Goal: Task Accomplishment & Management: Use online tool/utility

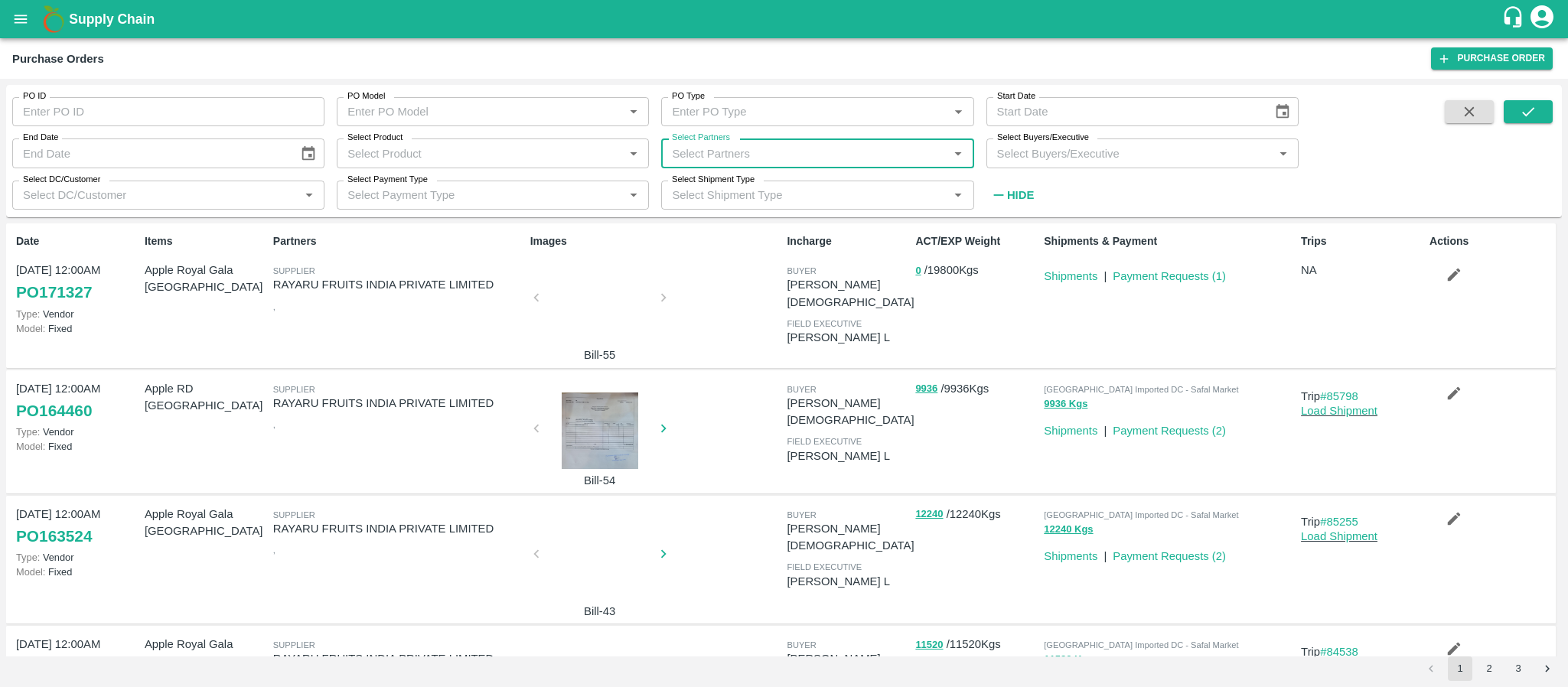
click at [729, 159] on input "Select Partners" at bounding box center [805, 152] width 278 height 20
type input "chevas"
drag, startPoint x: 728, startPoint y: 161, endPoint x: 661, endPoint y: 166, distance: 67.2
click at [661, 166] on div "Select Partners   *" at bounding box center [817, 152] width 312 height 29
type input "chevas"
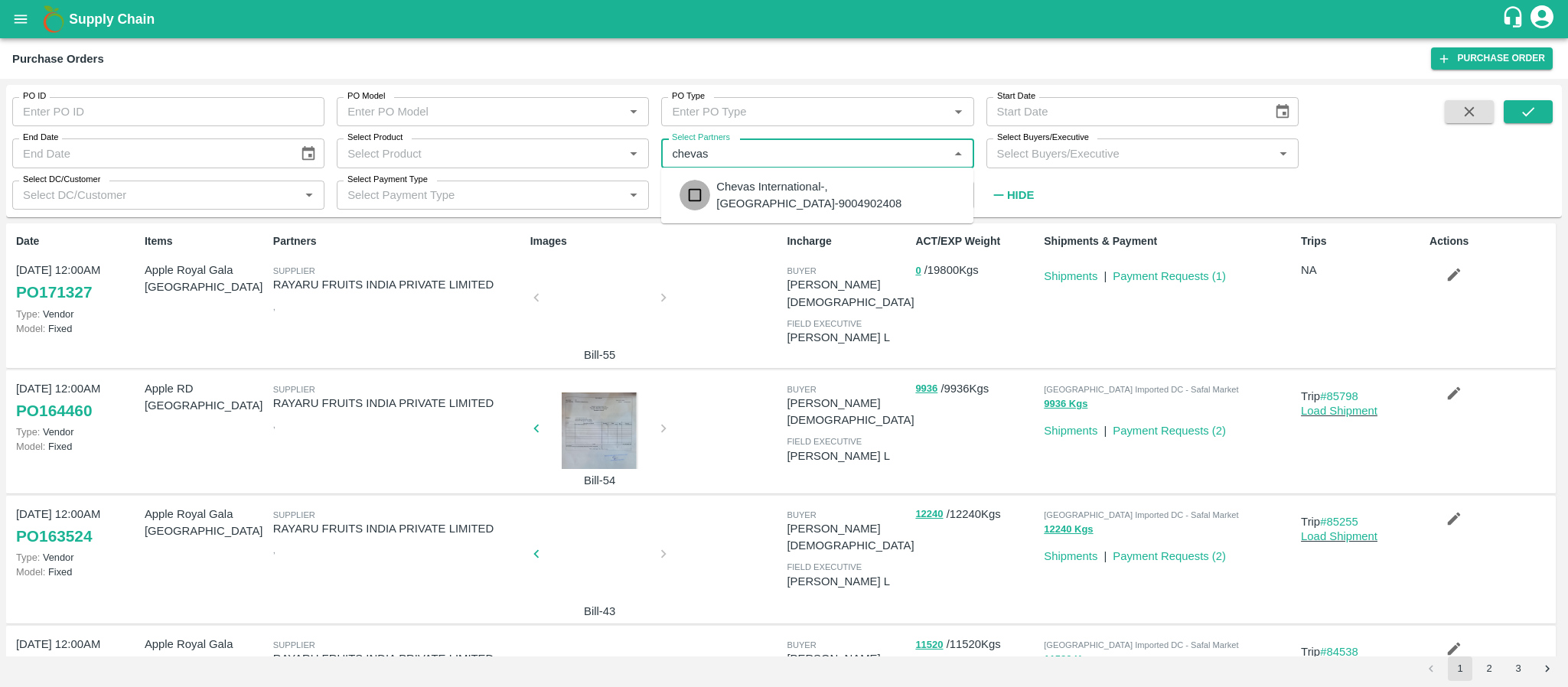
click at [698, 191] on input "checkbox" at bounding box center [694, 195] width 31 height 31
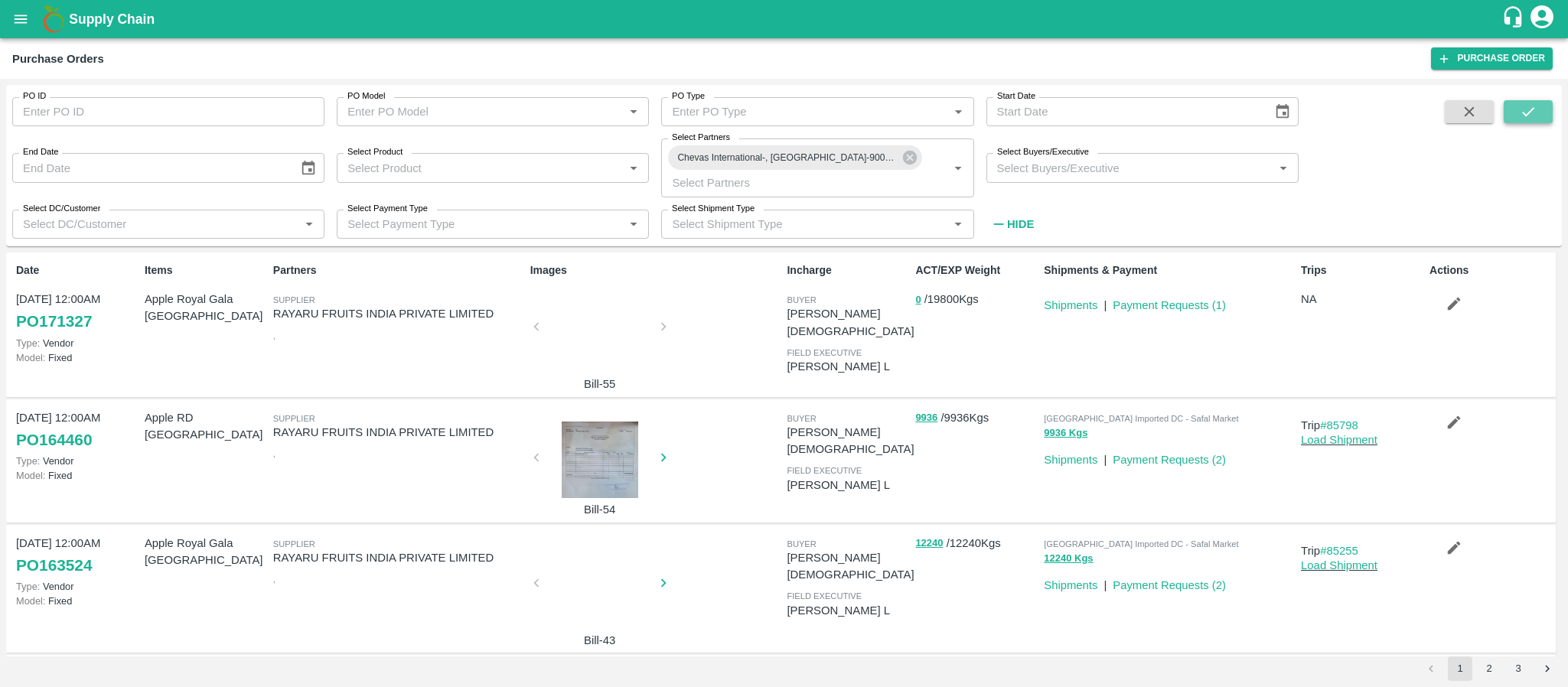
click at [1526, 110] on icon "submit" at bounding box center [1528, 112] width 17 height 17
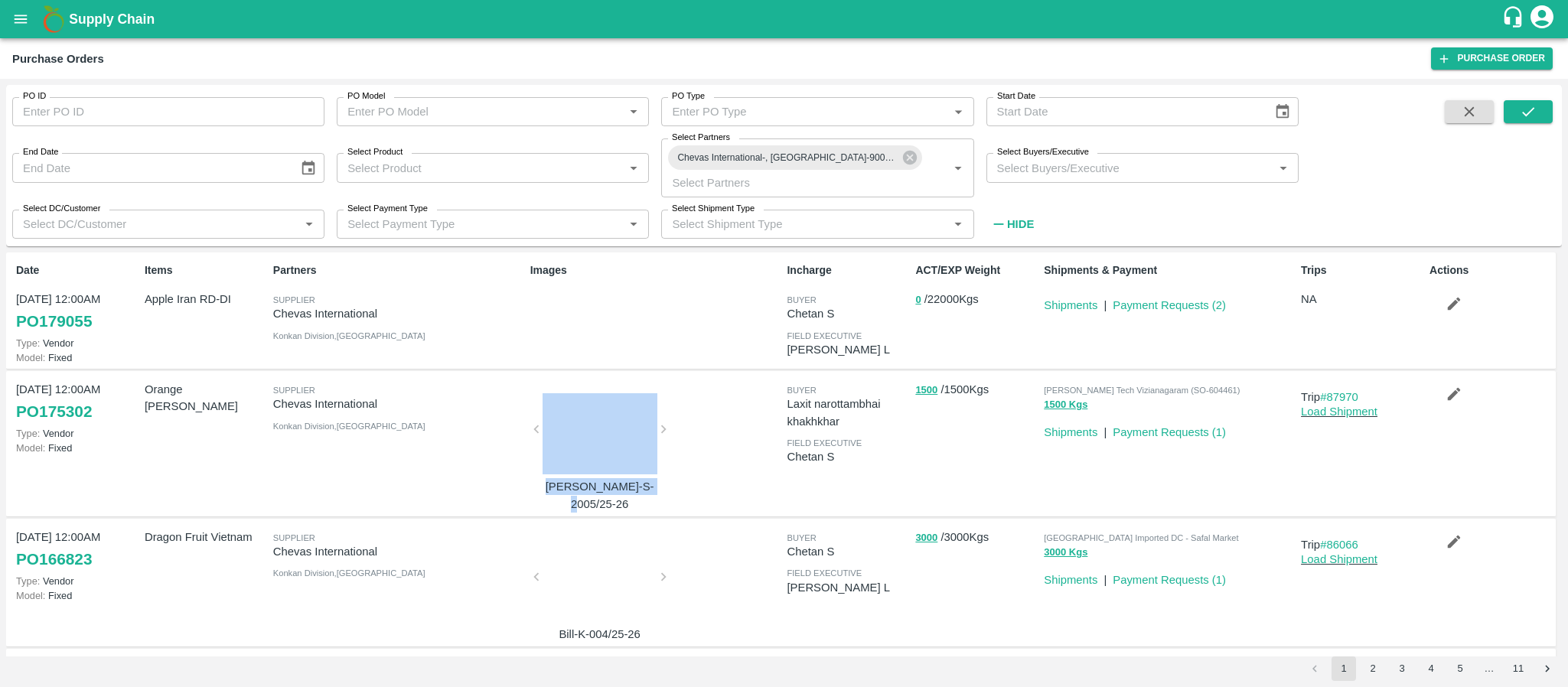
drag, startPoint x: 733, startPoint y: 402, endPoint x: 687, endPoint y: 470, distance: 82.1
click at [687, 470] on div "[PERSON_NAME]-S-2005/25-26" at bounding box center [653, 444] width 257 height 138
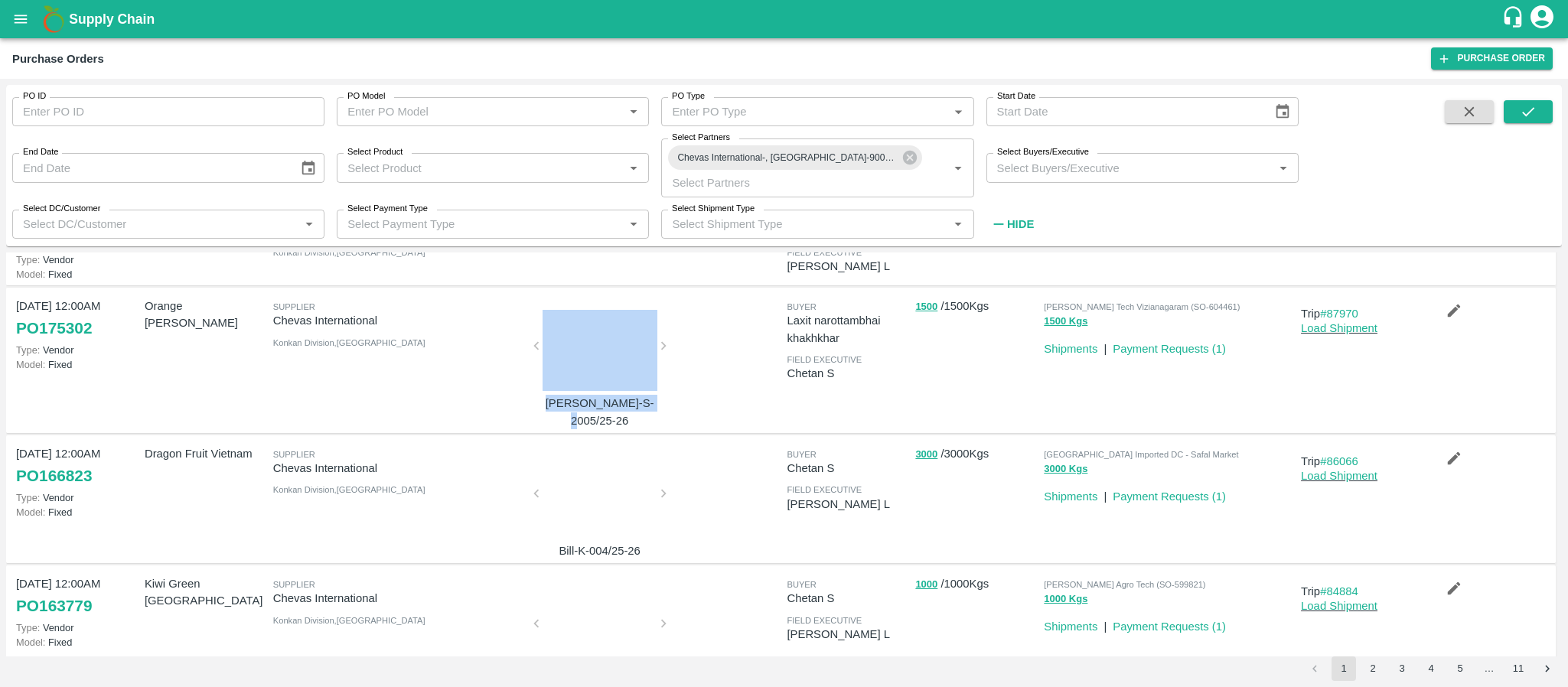
scroll to position [92, 0]
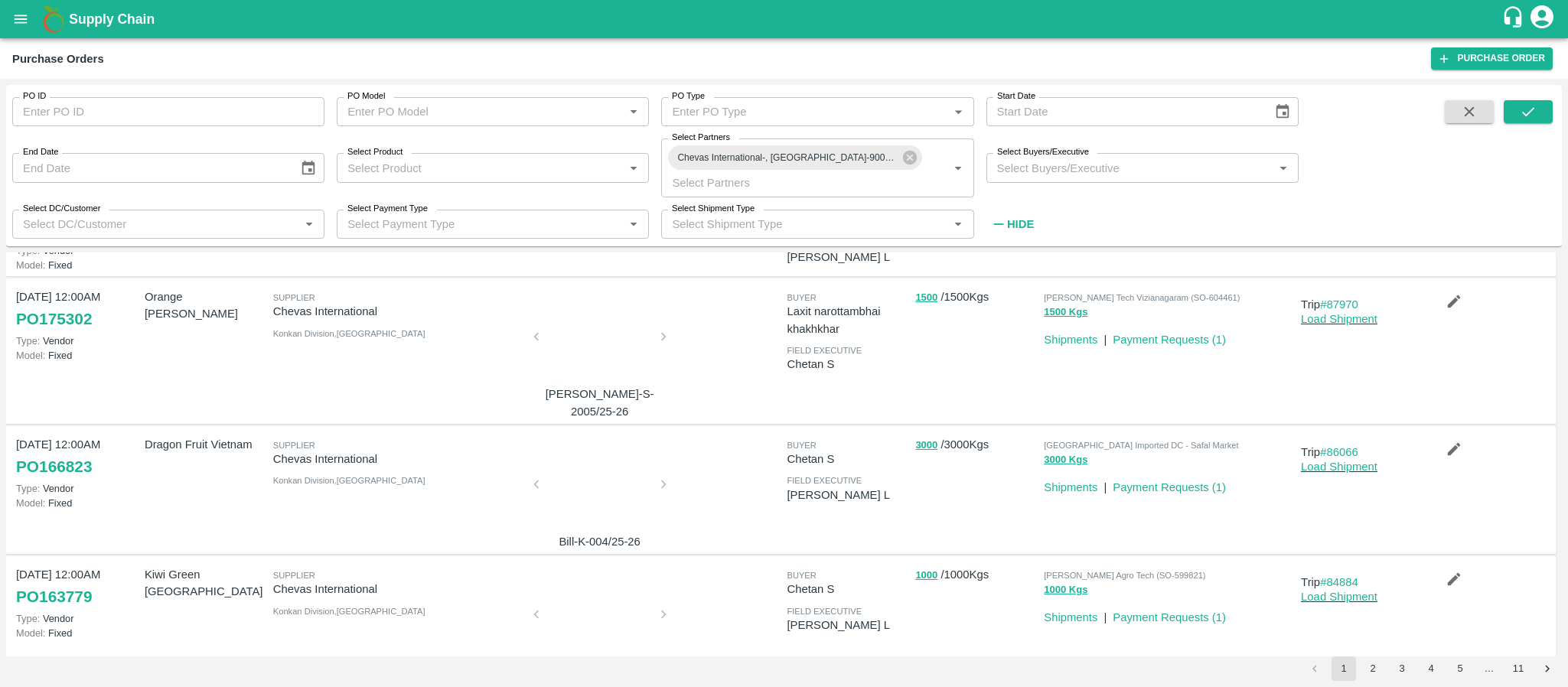
click at [588, 475] on div at bounding box center [600, 488] width 115 height 81
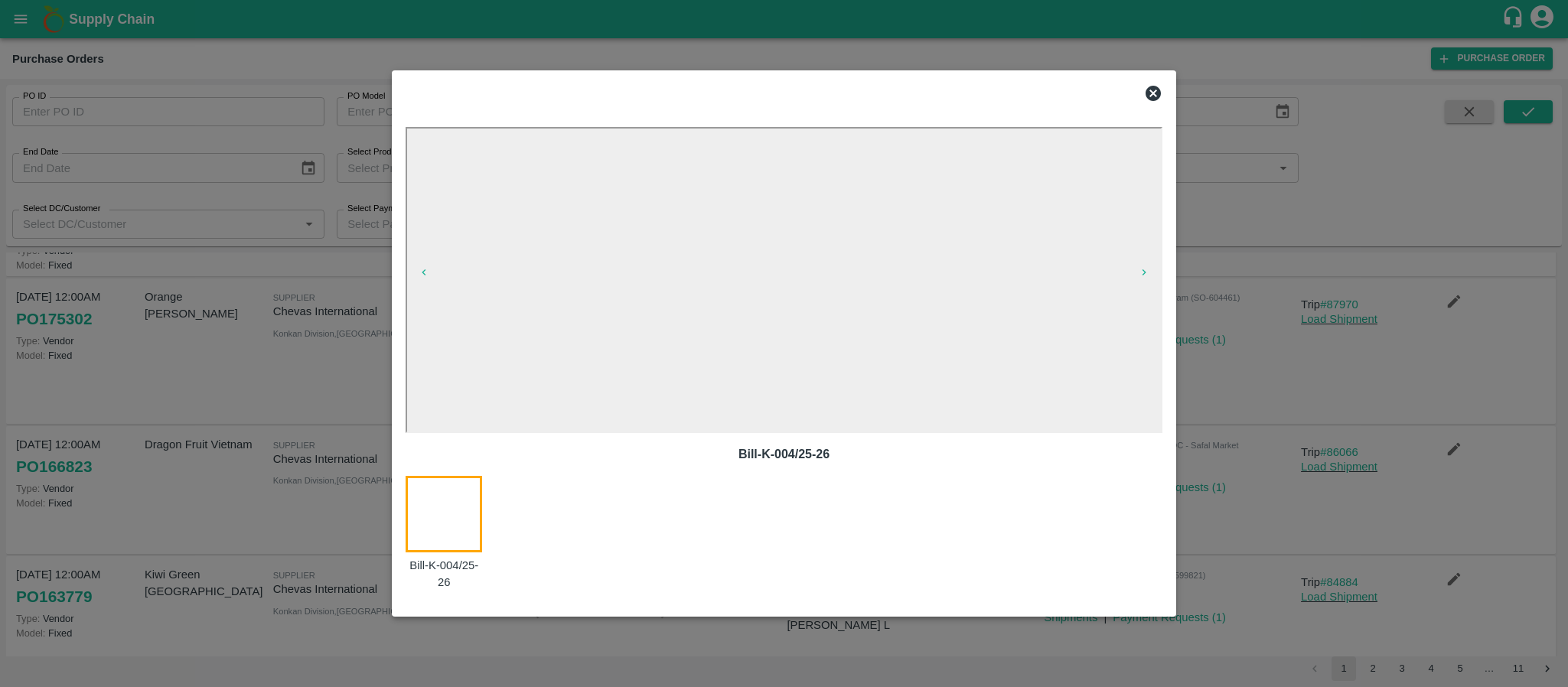
click at [1150, 88] on icon at bounding box center [1153, 93] width 15 height 15
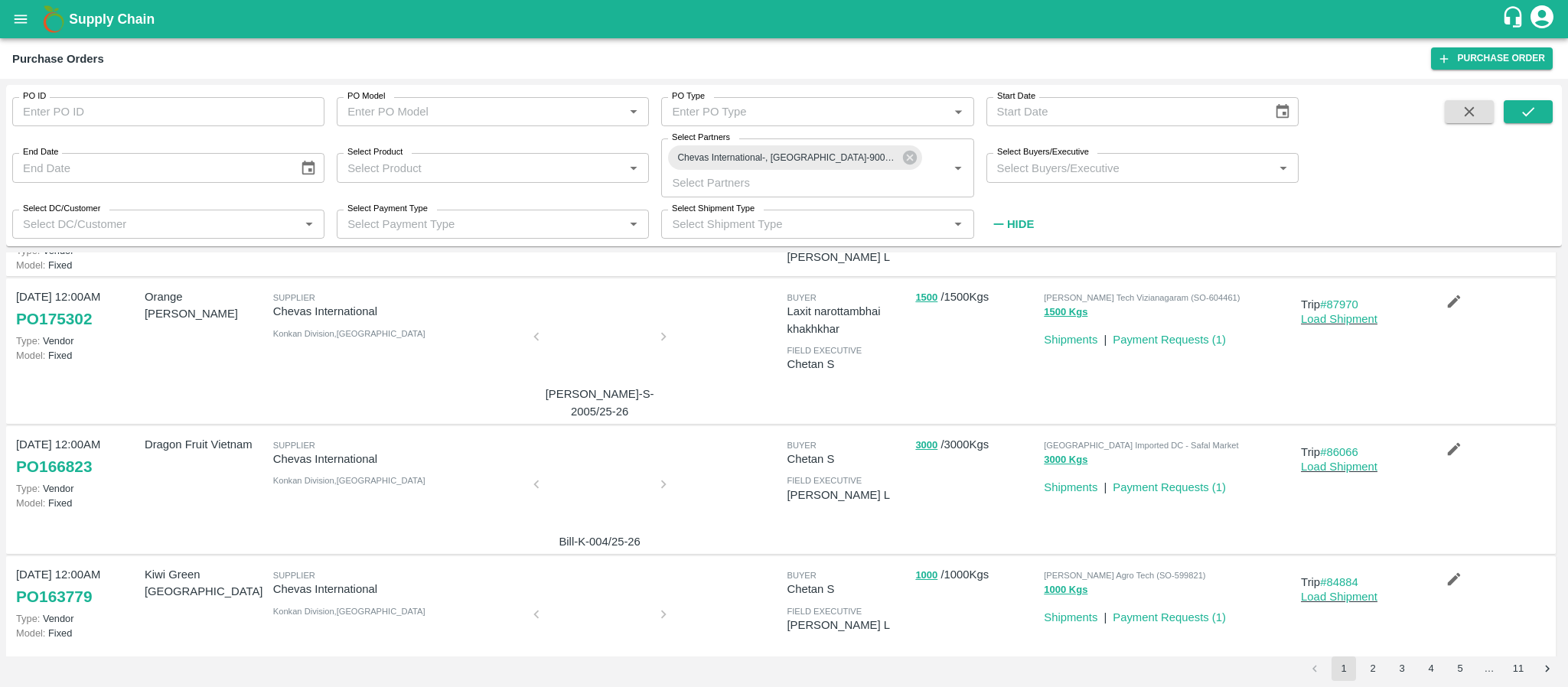
scroll to position [0, 0]
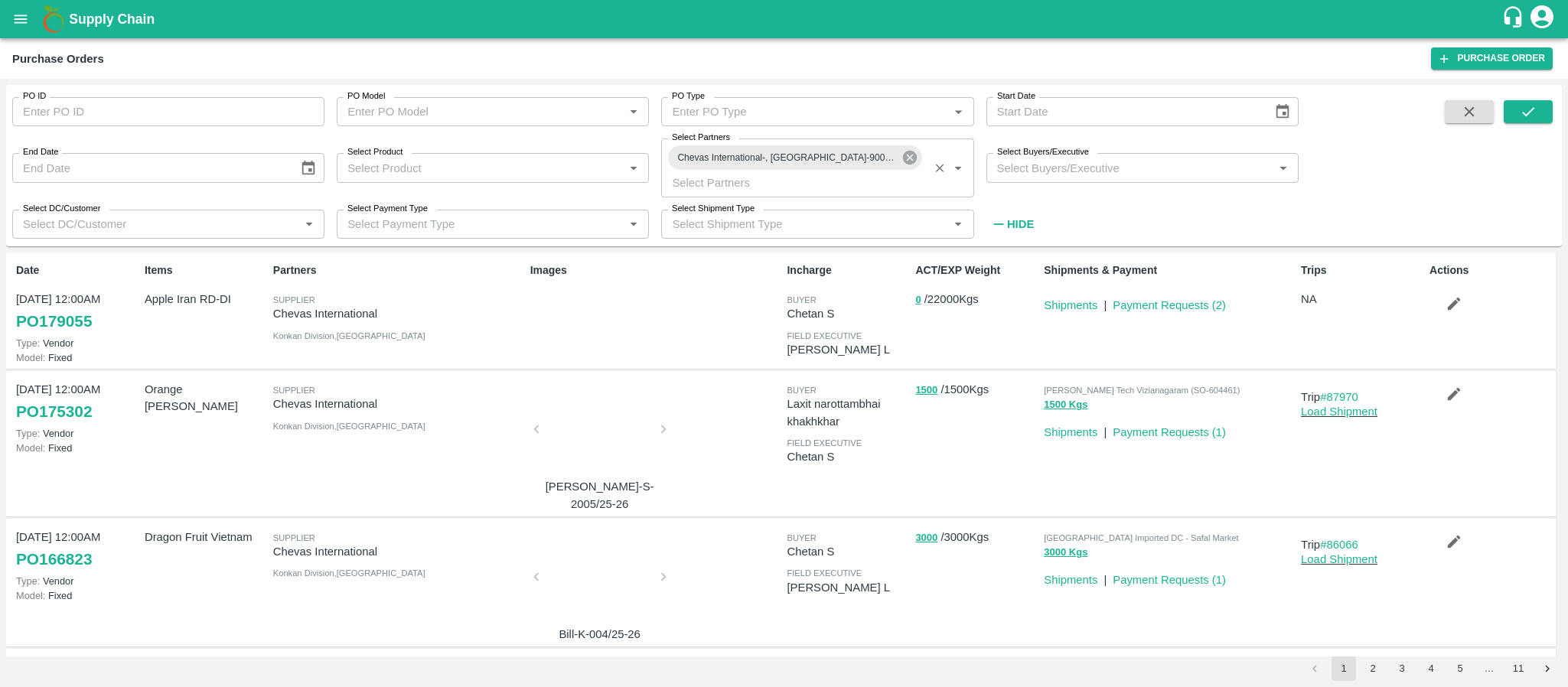
click at [902, 156] on icon at bounding box center [909, 158] width 14 height 14
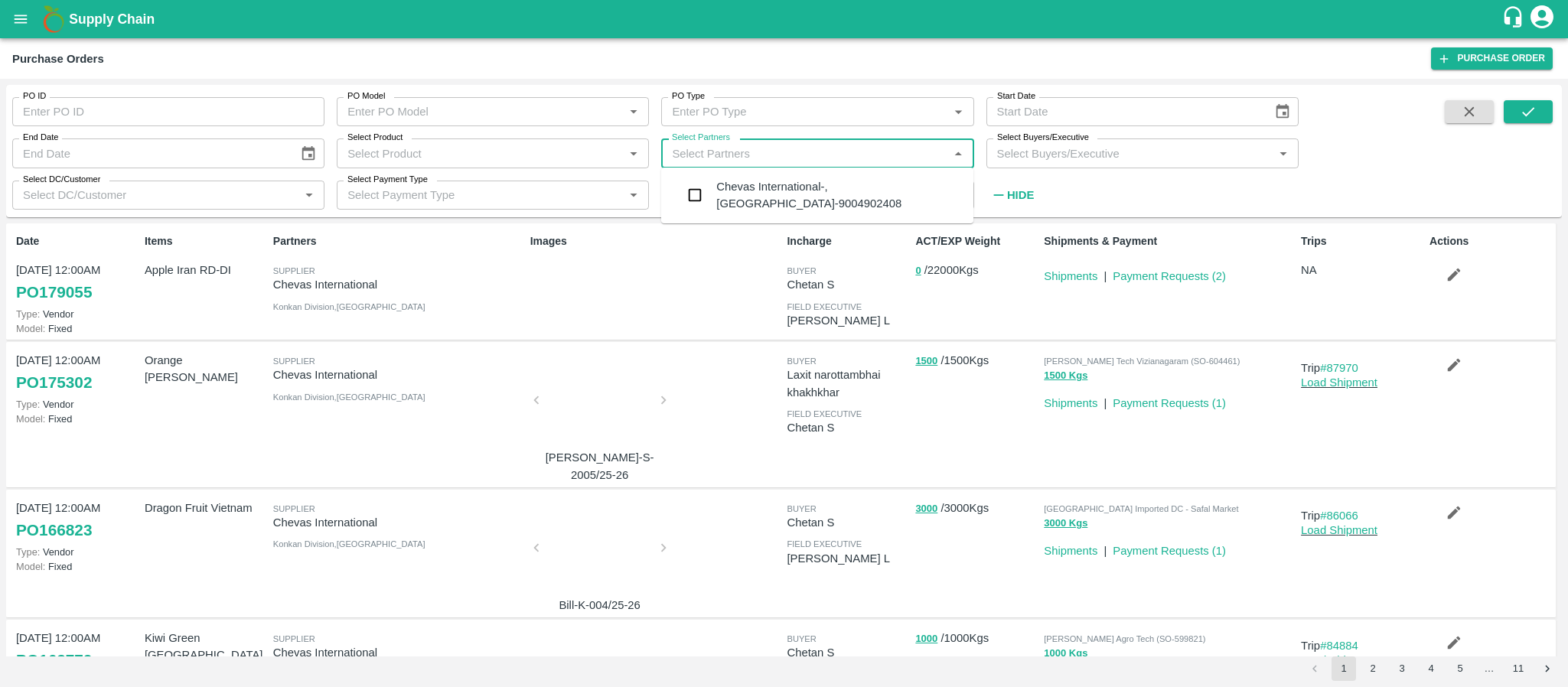
click at [693, 152] on input "Select Partners" at bounding box center [805, 152] width 278 height 20
type input "nature"
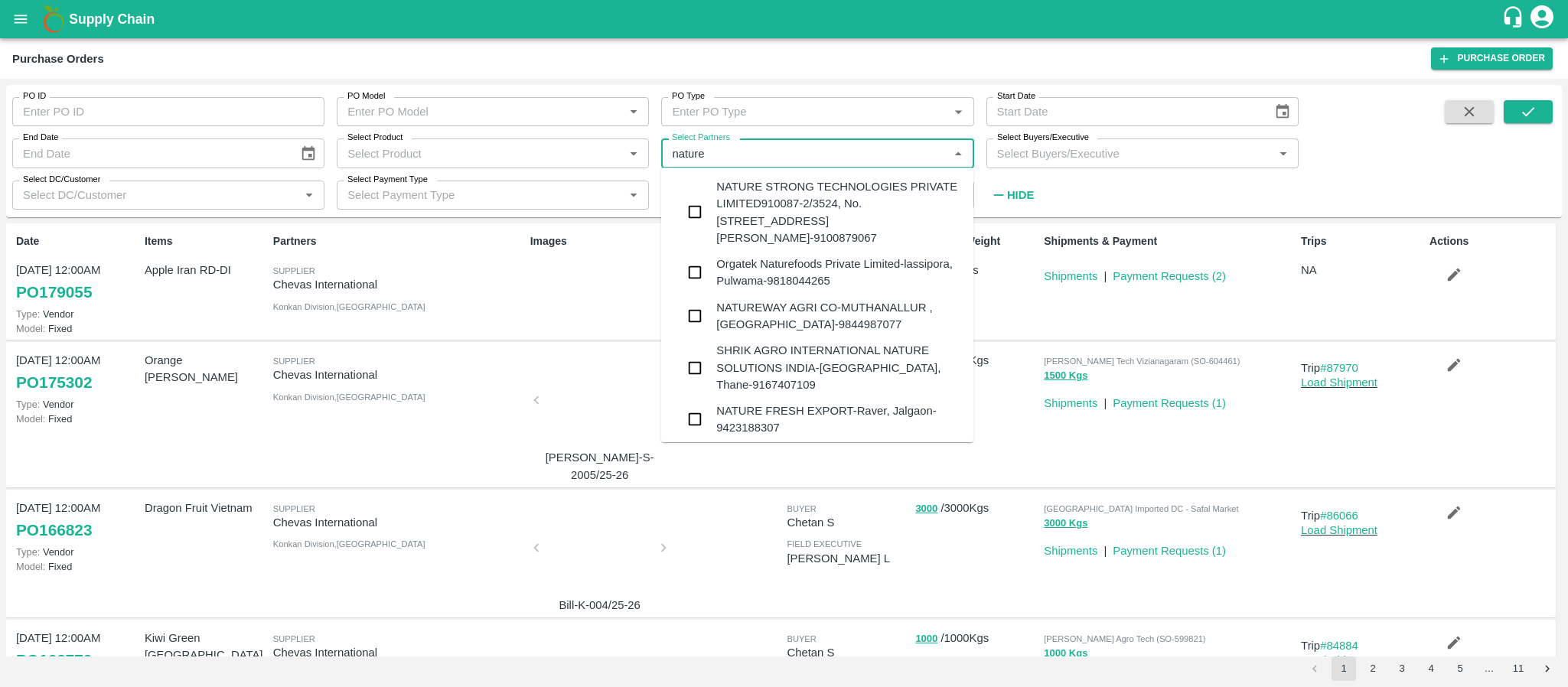
scroll to position [90, 0]
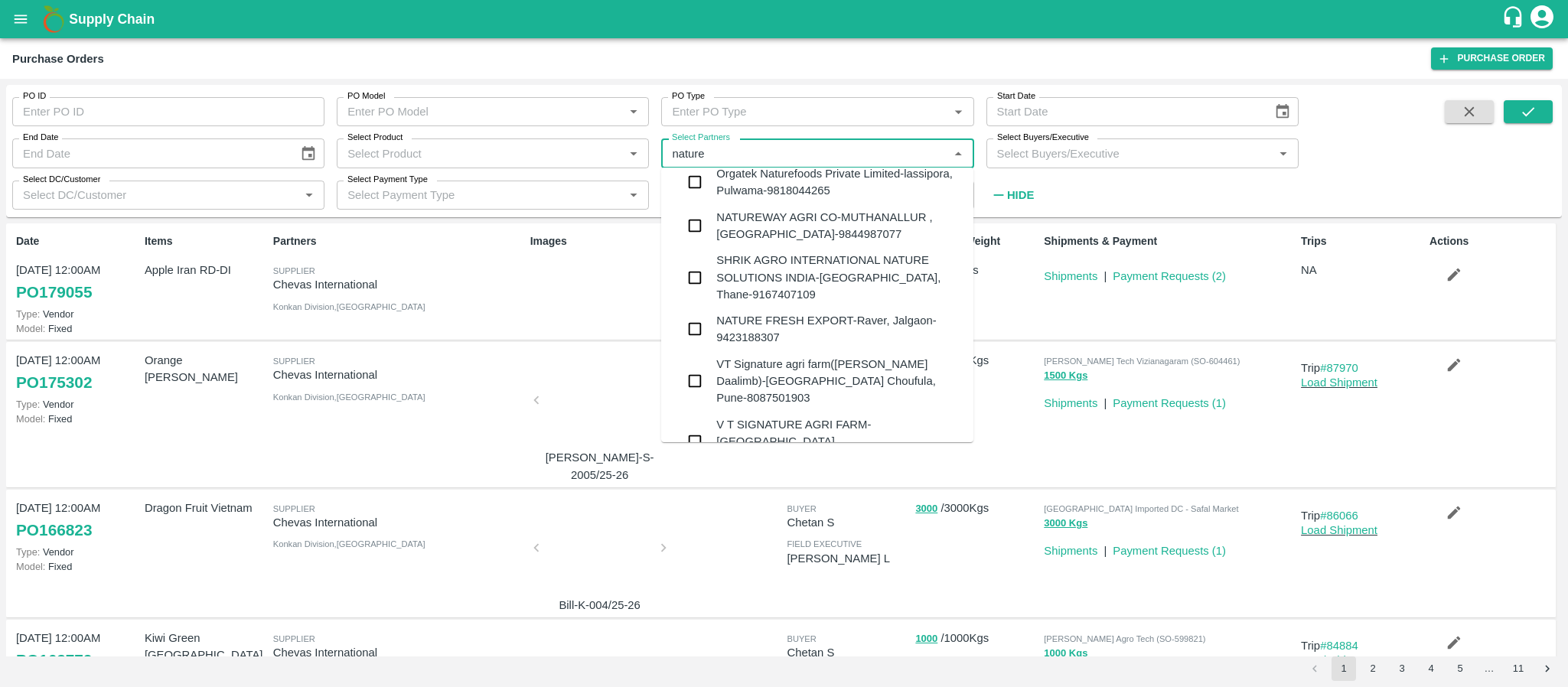
click at [781, 232] on div "NATUREWAY AGRI CO-MUTHANALLUR , [GEOGRAPHIC_DATA]-9844987077" at bounding box center [839, 226] width 244 height 34
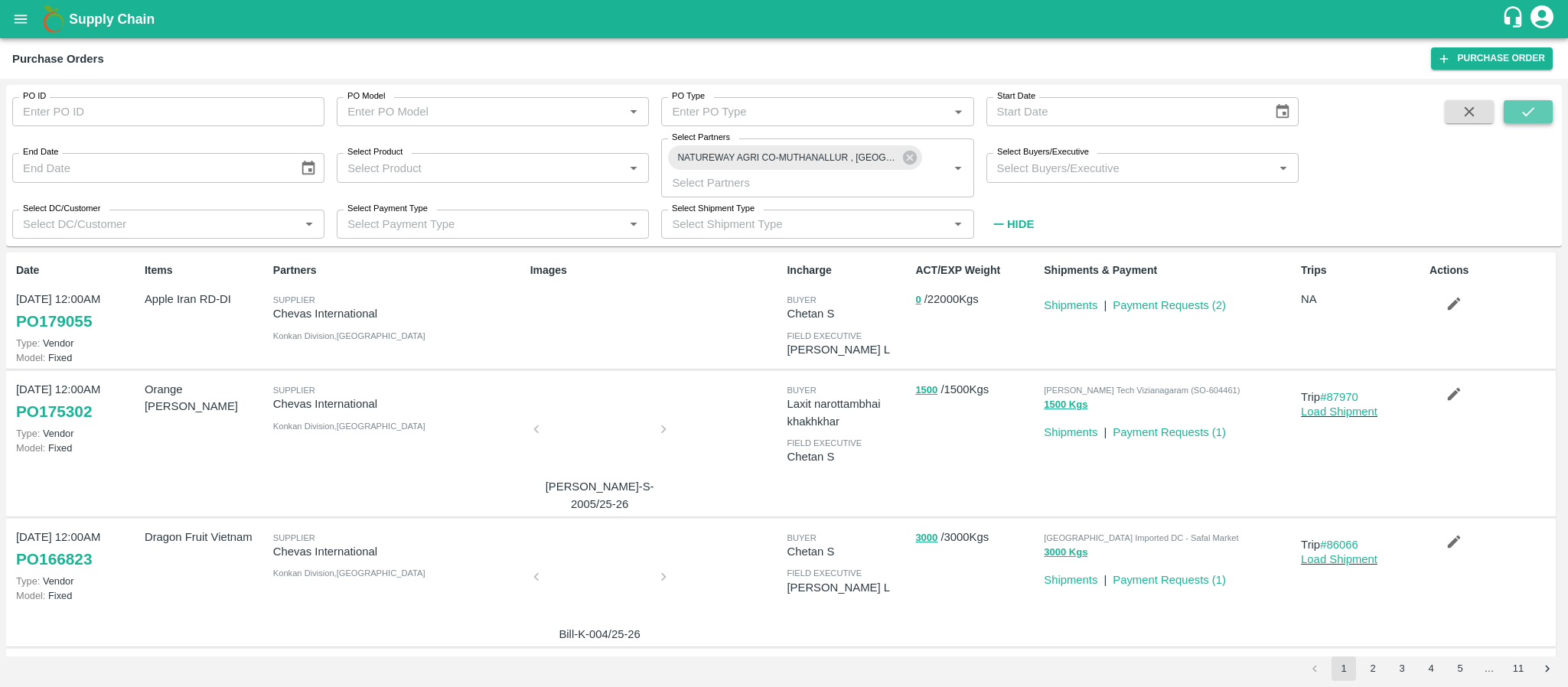
click at [1536, 113] on button "submit" at bounding box center [1528, 111] width 49 height 23
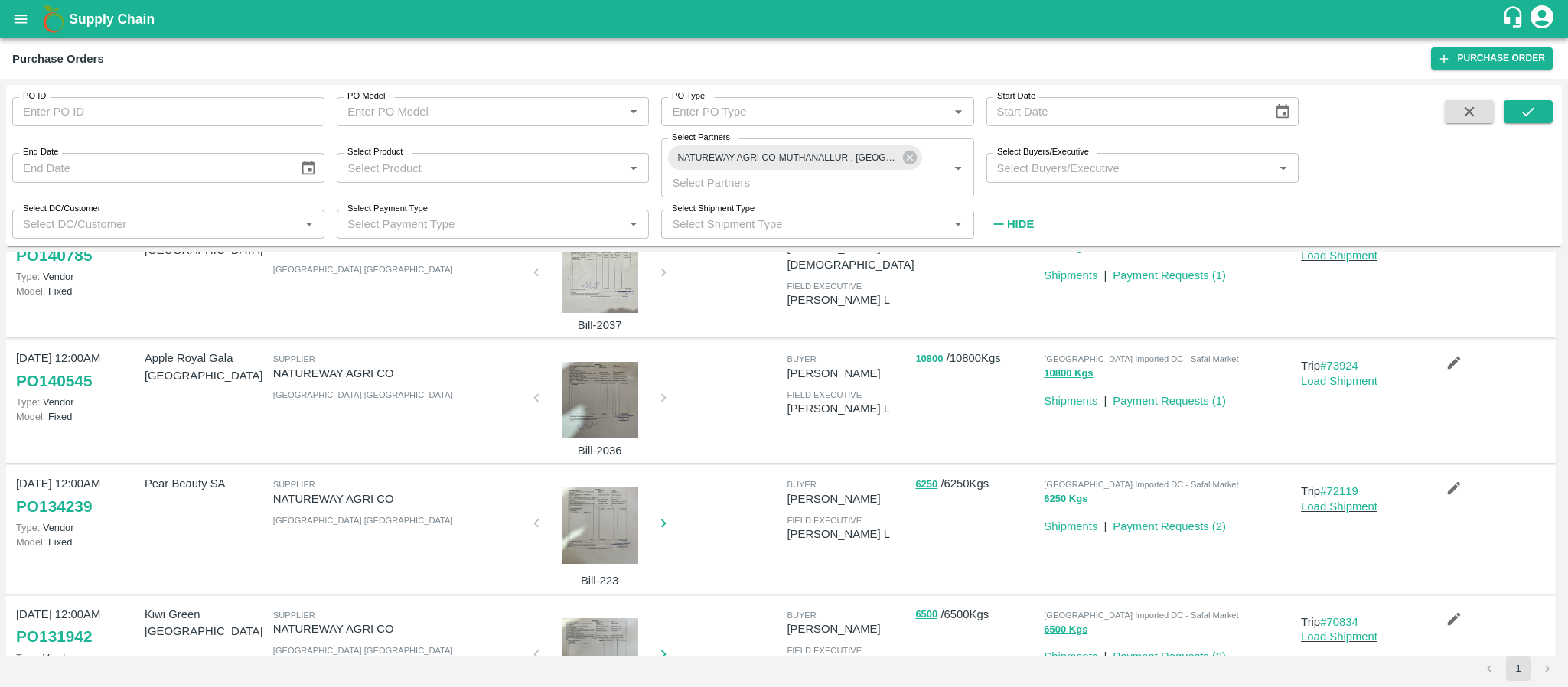
scroll to position [259, 0]
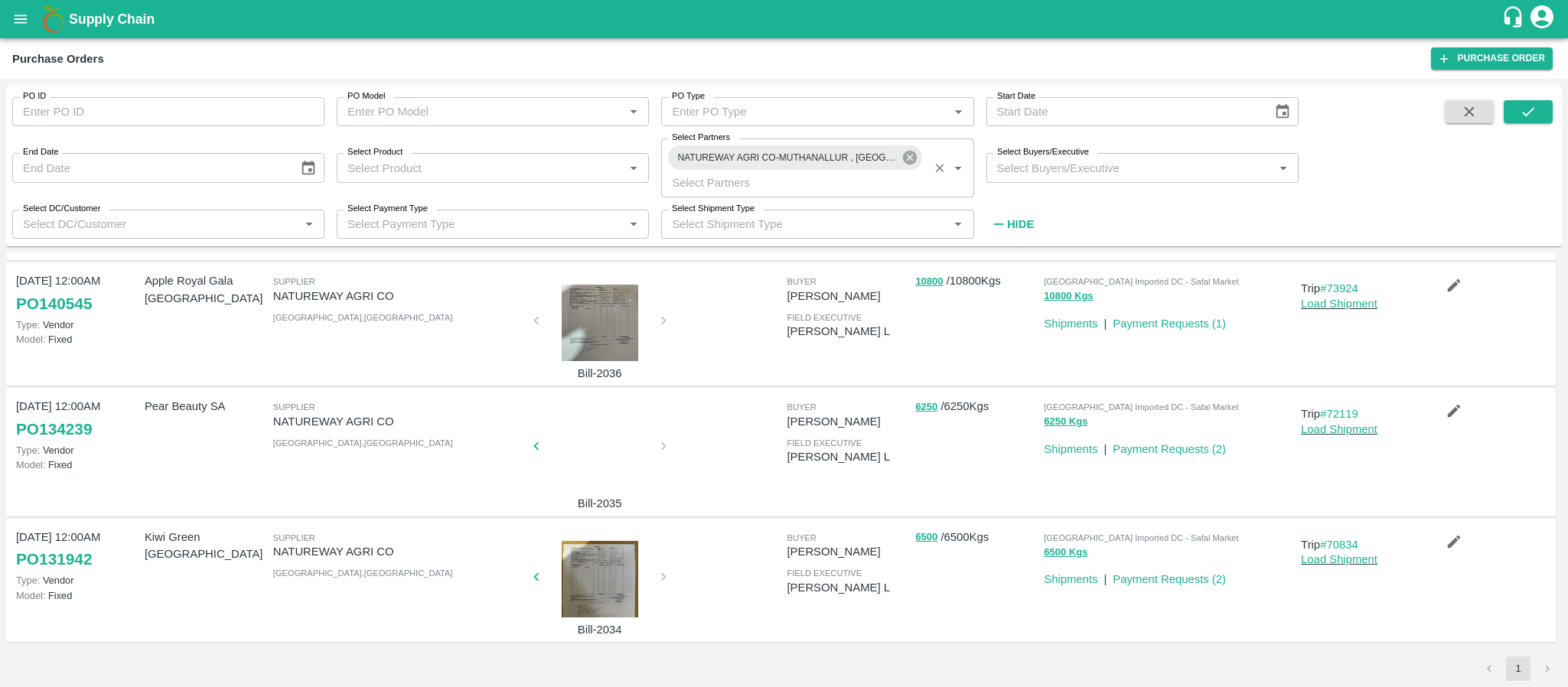
click at [913, 158] on icon at bounding box center [909, 158] width 14 height 14
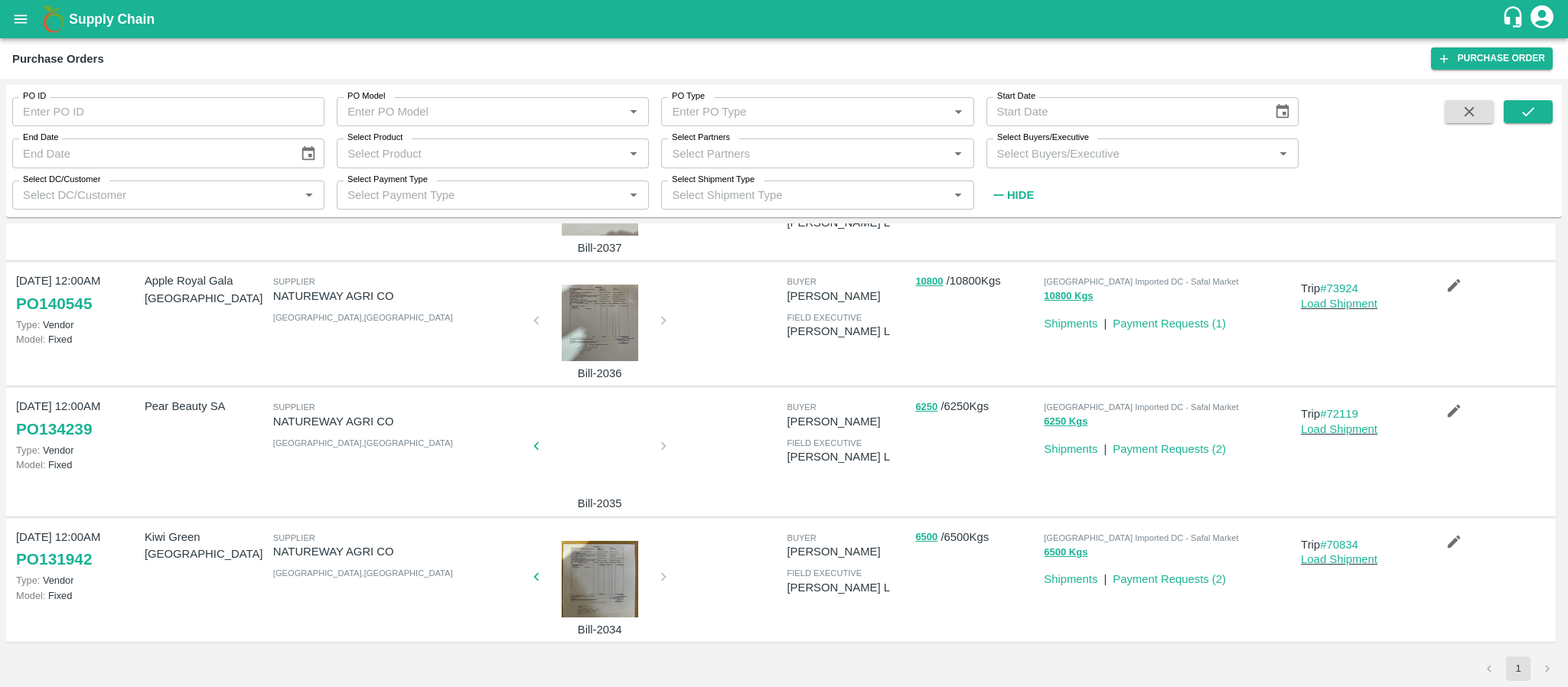
scroll to position [229, 0]
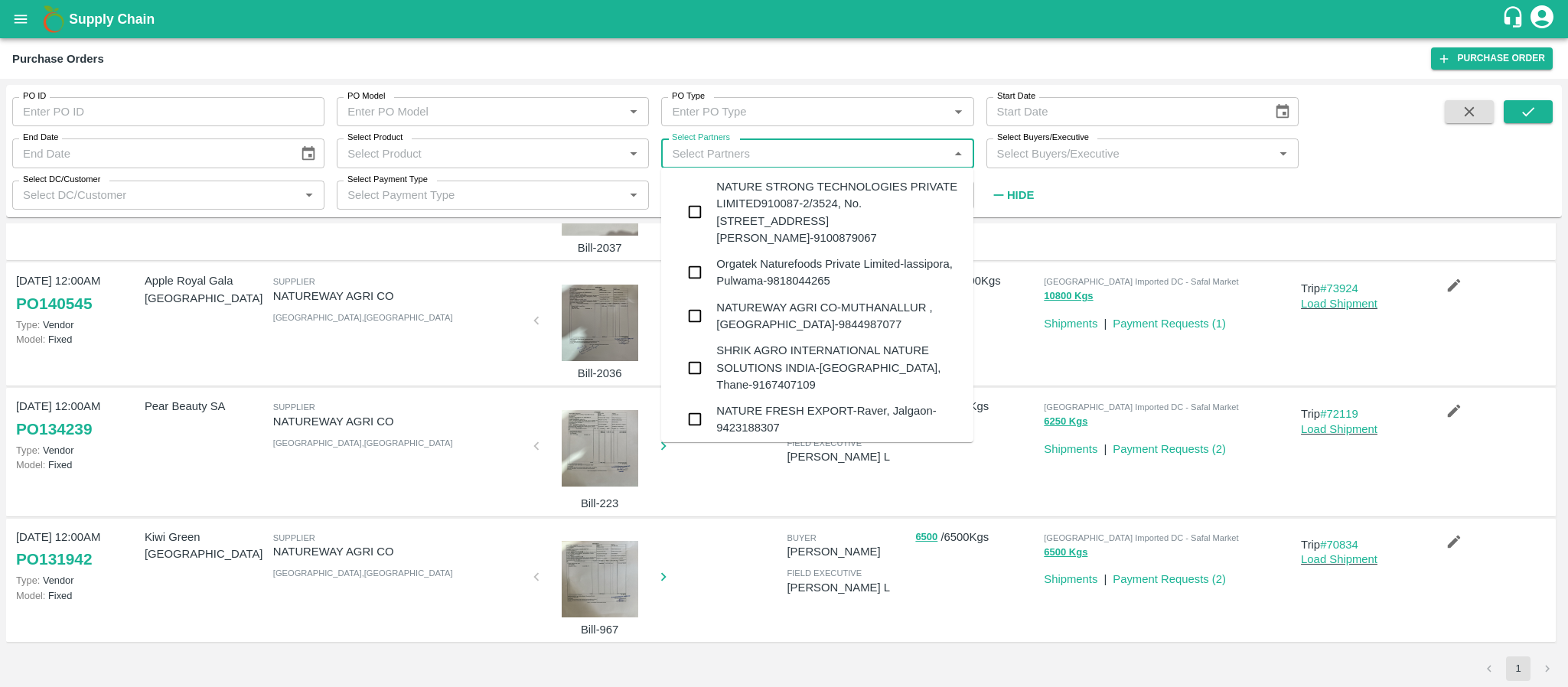
click at [866, 147] on input "Select Partners" at bounding box center [805, 152] width 278 height 20
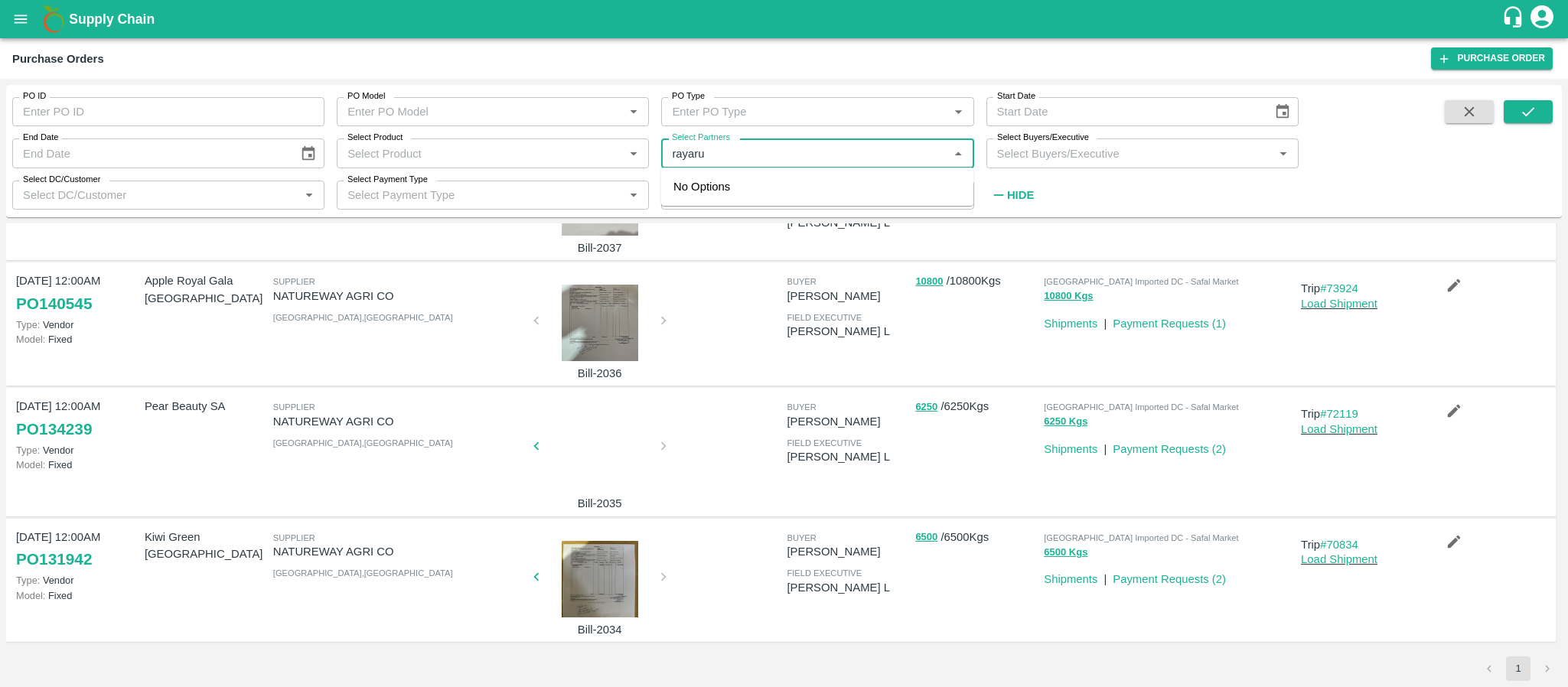
type input "rayaru"
click at [742, 196] on div "RAYARU FRUITS INDIA PRIVATE LIMITED-, -9353172414" at bounding box center [839, 195] width 244 height 34
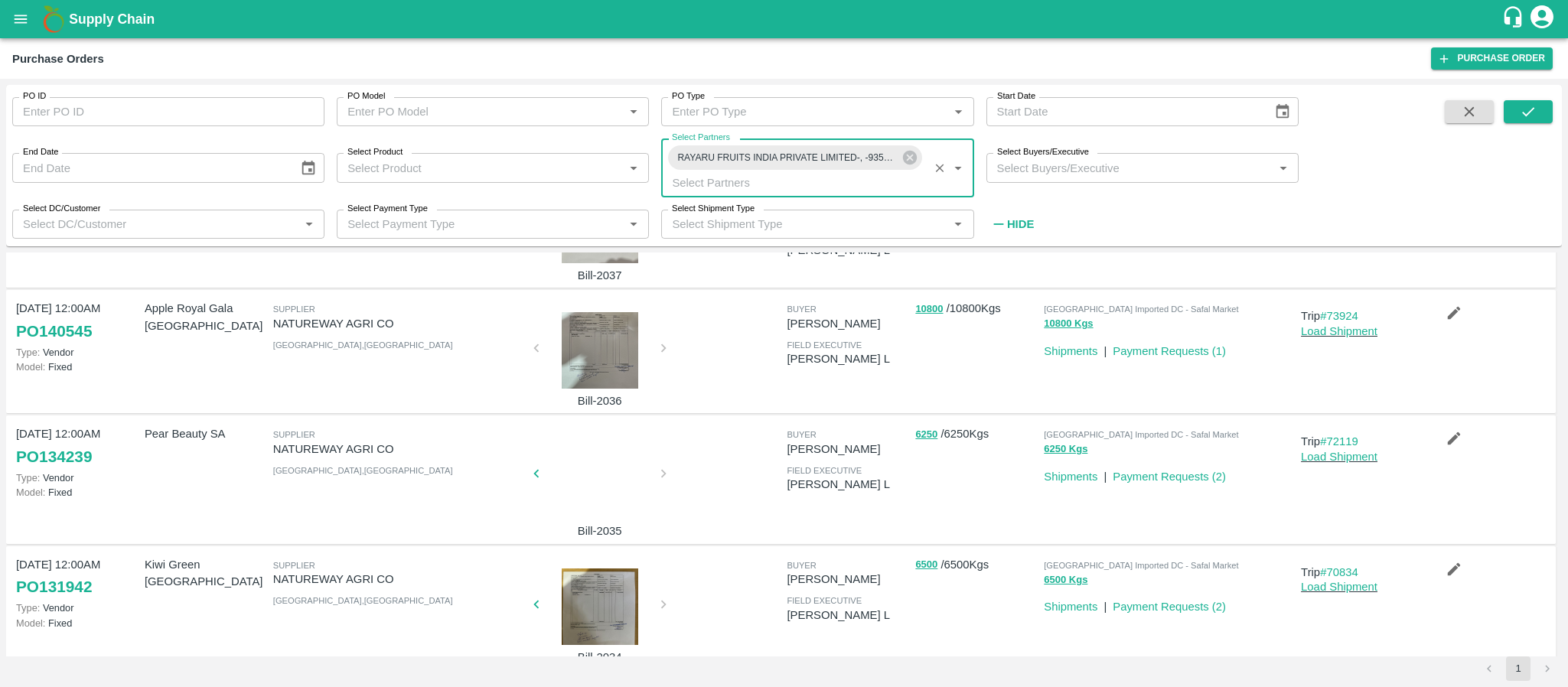
scroll to position [259, 0]
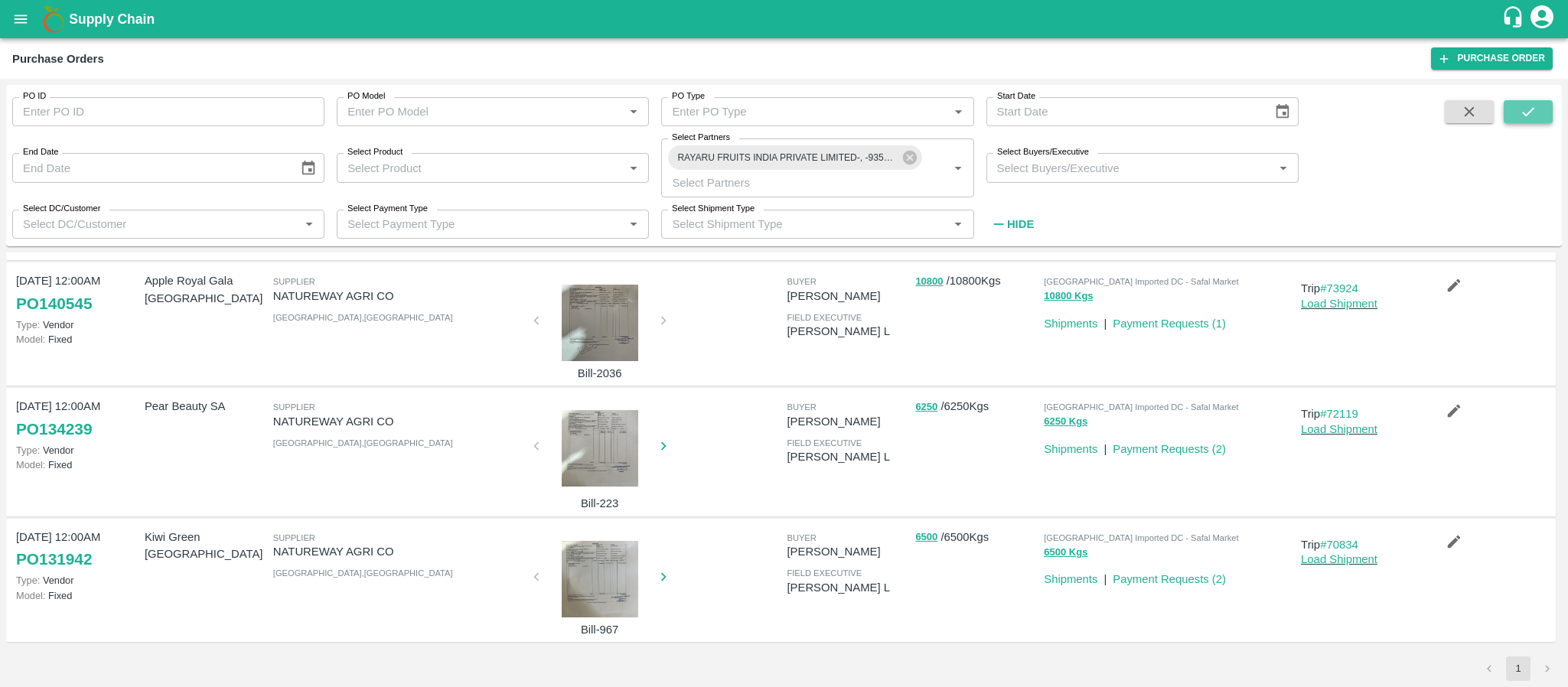
click at [1533, 111] on icon "submit" at bounding box center [1528, 112] width 17 height 17
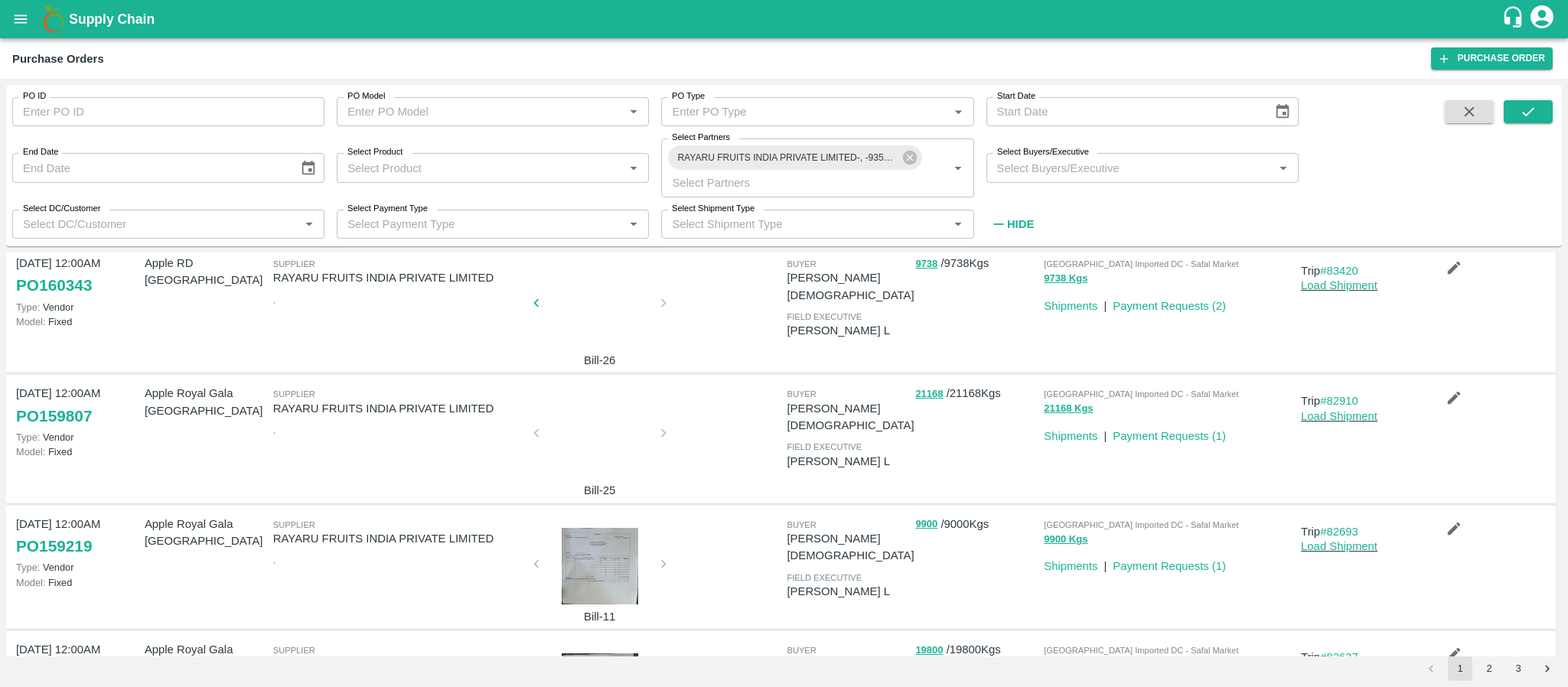
scroll to position [921, 0]
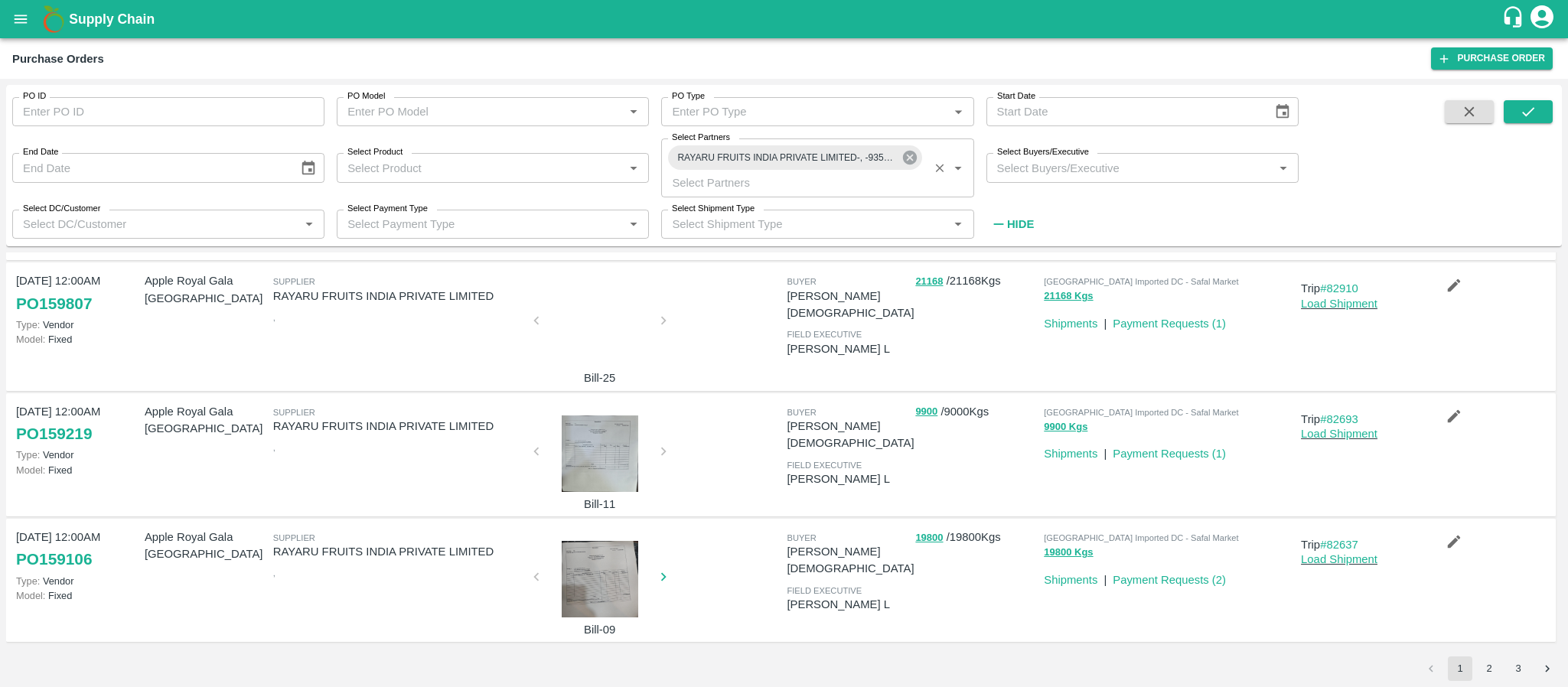
click at [914, 155] on icon at bounding box center [909, 158] width 14 height 14
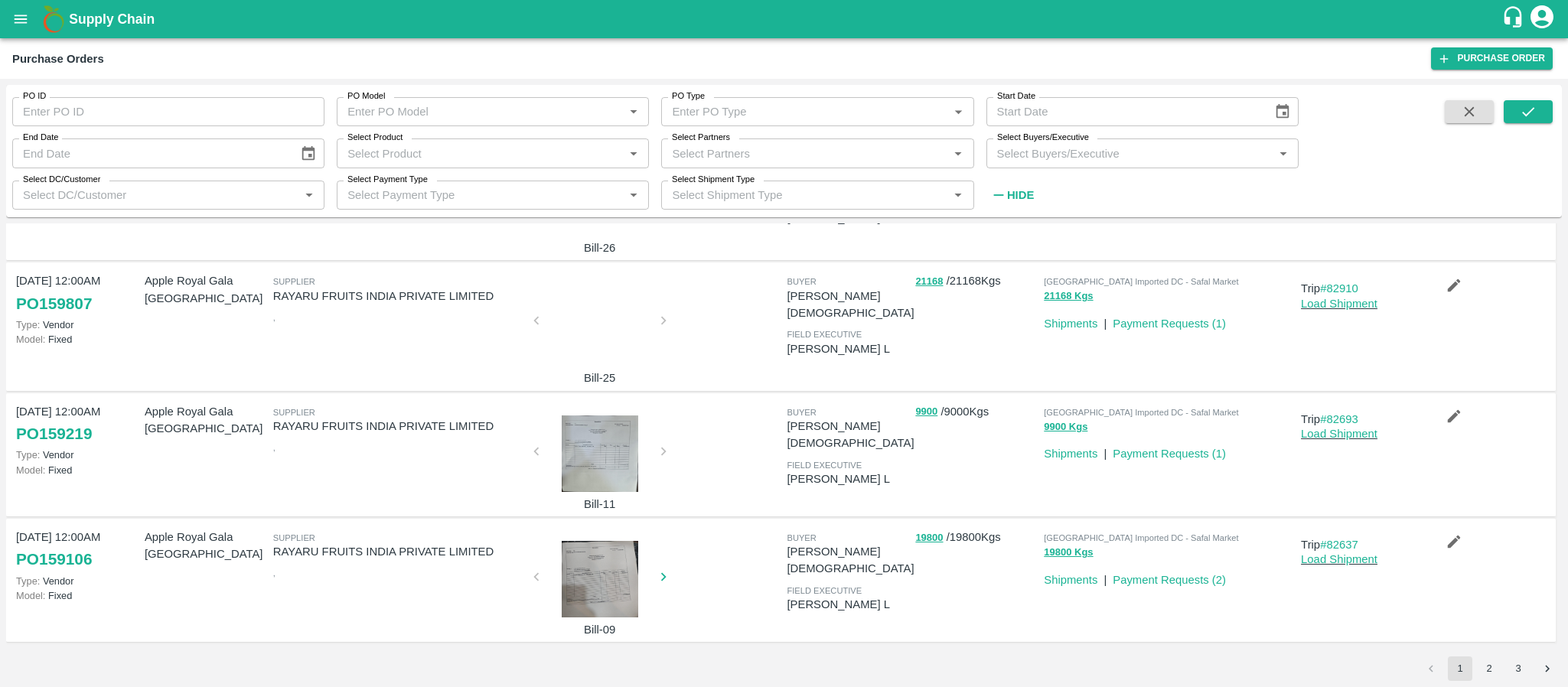
scroll to position [891, 0]
click at [878, 154] on input "Select Partners" at bounding box center [805, 152] width 278 height 20
type input "i.g."
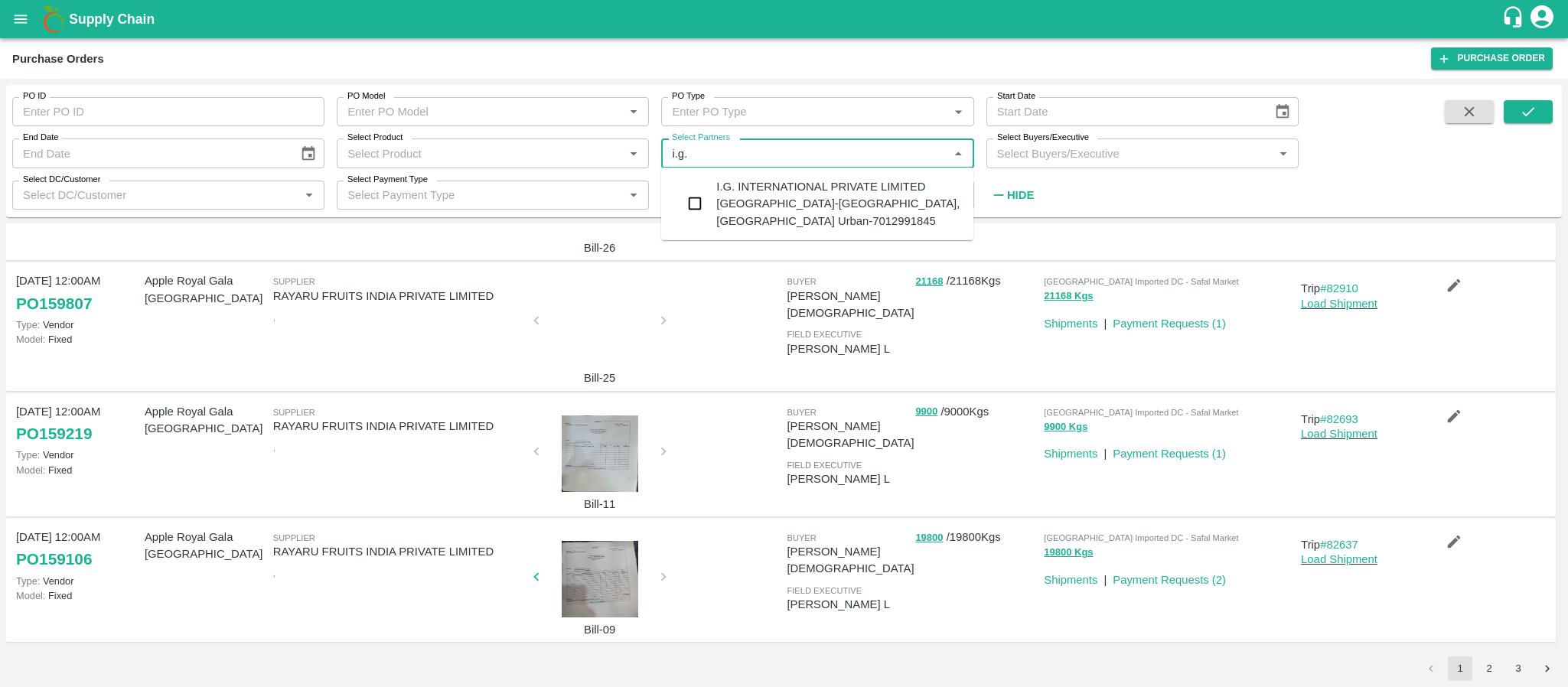
click at [728, 188] on div "I.G. INTERNATIONAL PRIVATE LIMITED [GEOGRAPHIC_DATA]-[GEOGRAPHIC_DATA], [GEOGRA…" at bounding box center [839, 203] width 244 height 51
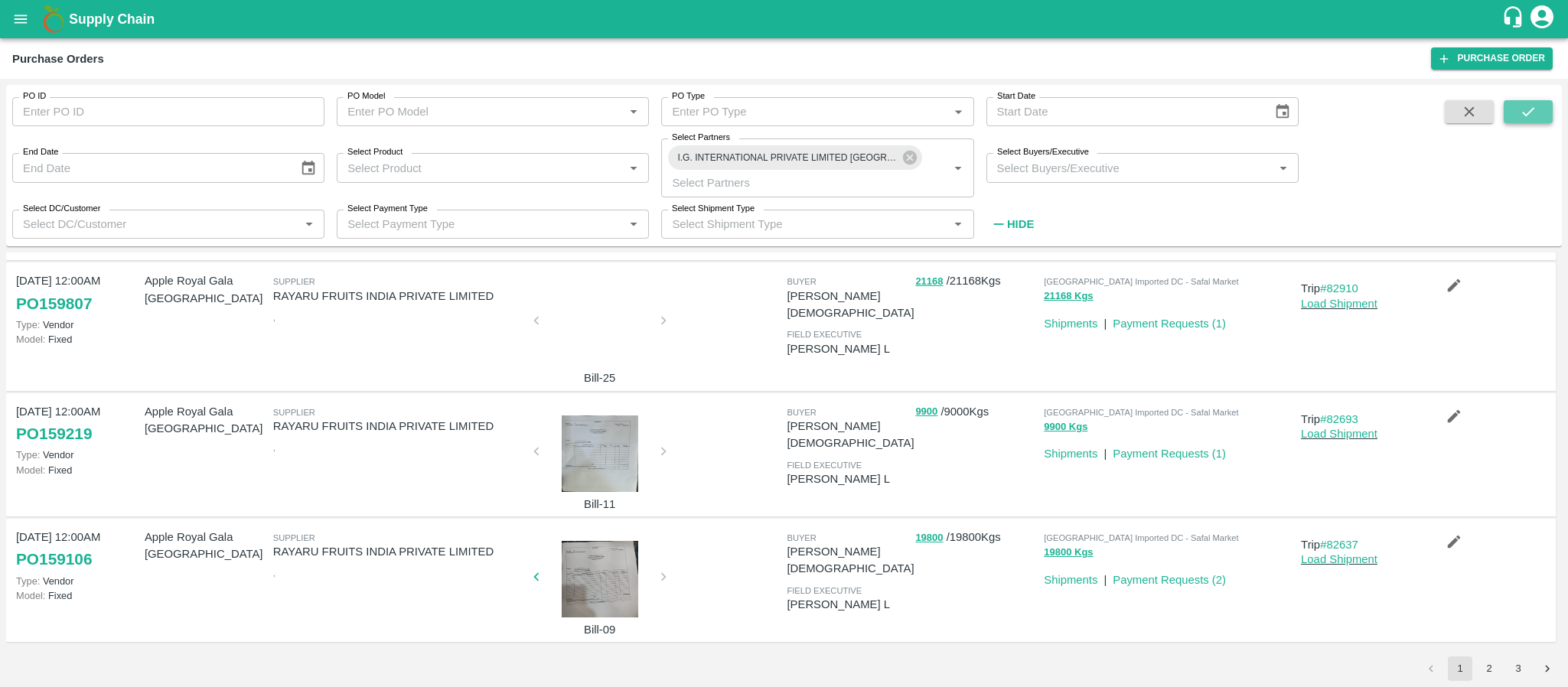
click at [1534, 108] on icon "submit" at bounding box center [1528, 112] width 17 height 17
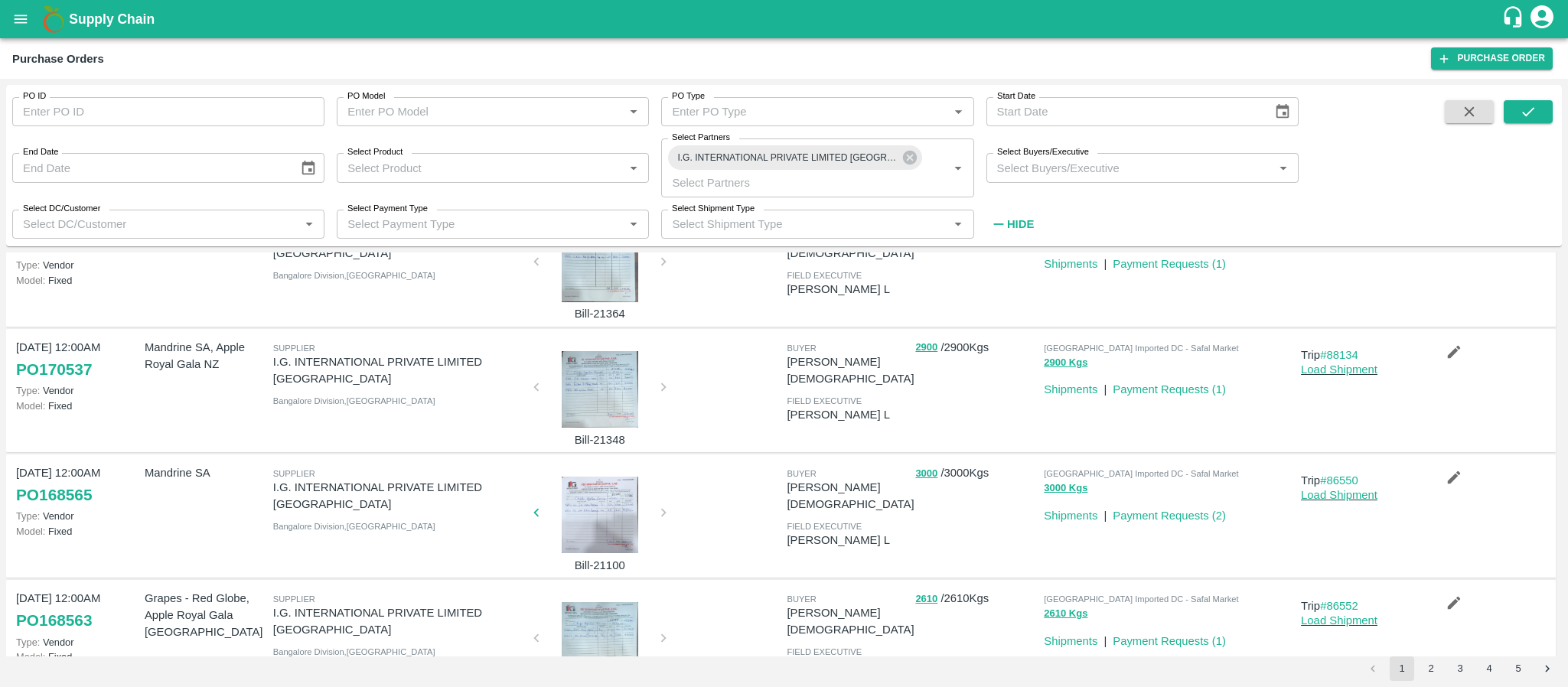
scroll to position [406, 0]
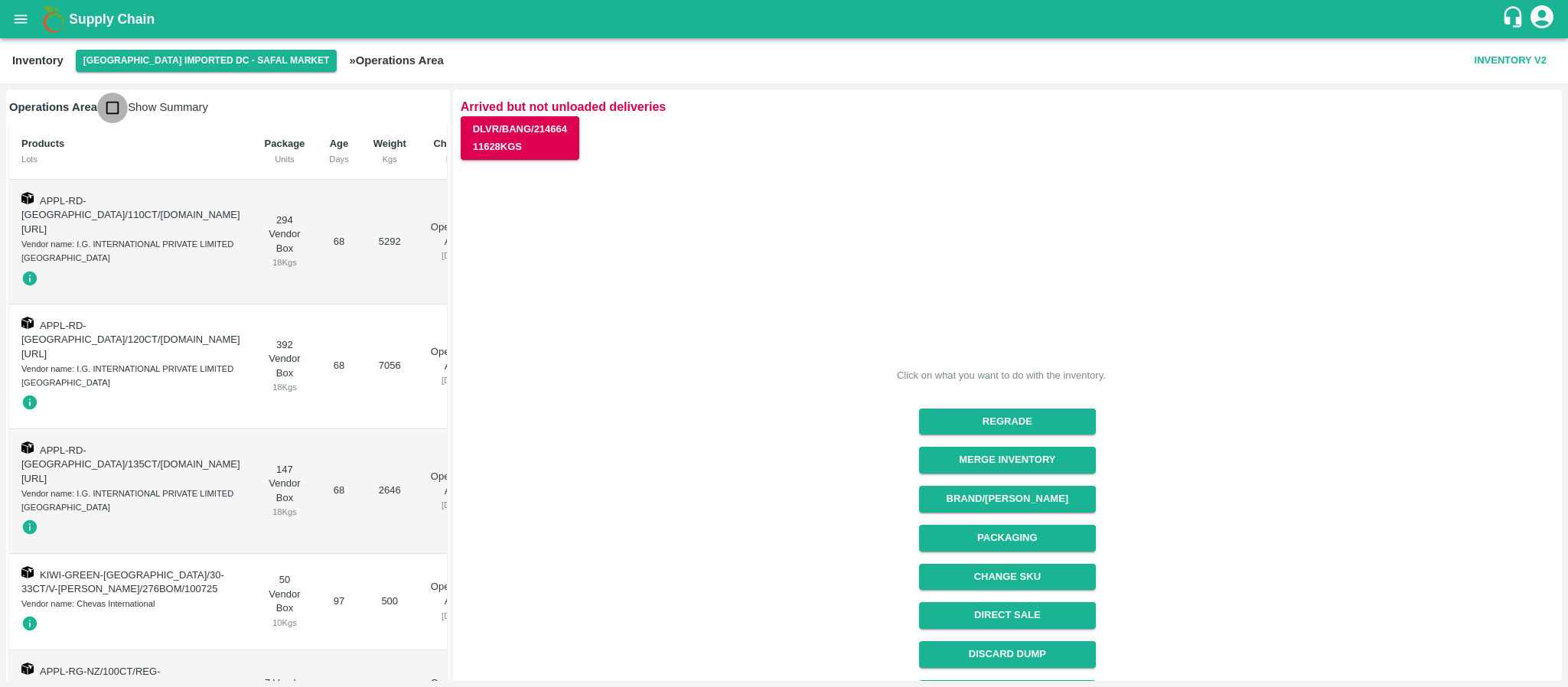
click at [121, 106] on input "checkbox" at bounding box center [112, 107] width 31 height 31
checkbox input "true"
